Goal: Transaction & Acquisition: Obtain resource

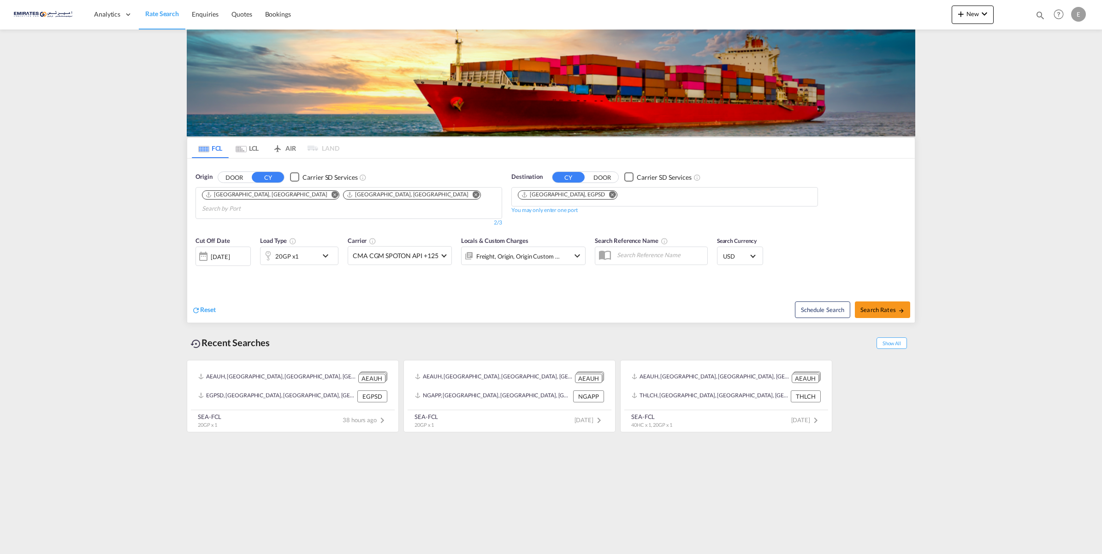
click at [609, 196] on md-icon "Remove" at bounding box center [612, 194] width 7 height 7
click at [582, 196] on input "Chips input." at bounding box center [562, 197] width 88 height 15
type input "NEWYO"
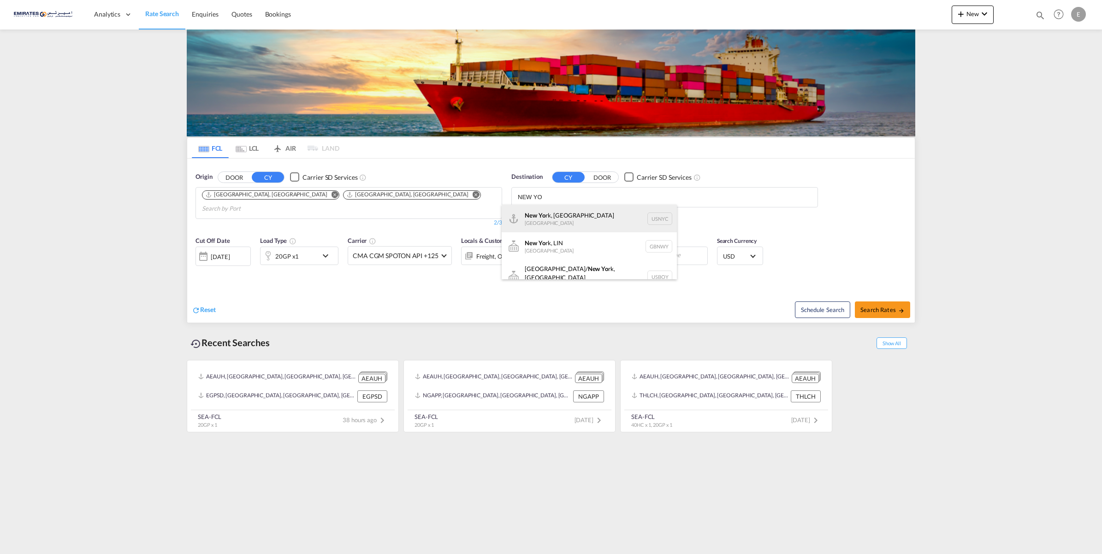
type input "NEW YO"
click at [584, 214] on div "New Yo rk, [GEOGRAPHIC_DATA] [GEOGRAPHIC_DATA] USNYC" at bounding box center [589, 219] width 175 height 28
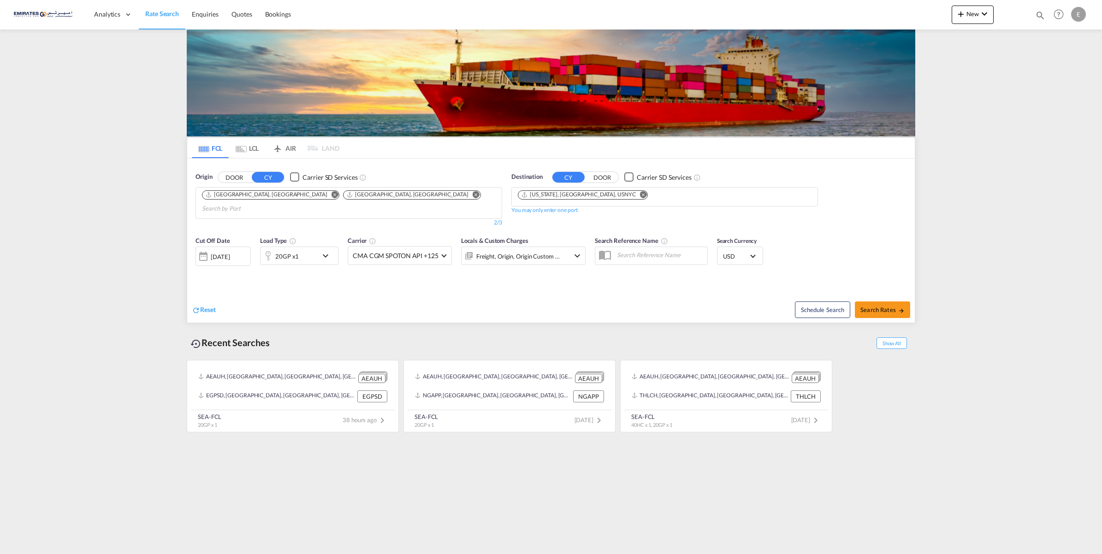
click at [622, 194] on md-chips "[US_STATE], [GEOGRAPHIC_DATA], USNYC" at bounding box center [665, 197] width 306 height 18
click at [649, 201] on md-chips "[US_STATE], [GEOGRAPHIC_DATA], USNYC" at bounding box center [665, 197] width 306 height 18
click at [653, 199] on md-chips "[US_STATE], [GEOGRAPHIC_DATA], USNYC" at bounding box center [665, 197] width 306 height 18
click at [877, 306] on span "Search Rates" at bounding box center [883, 309] width 44 height 7
type input "AEAUH,AEJEA to USNYC / [DATE]"
